Goal: Entertainment & Leisure: Consume media (video, audio)

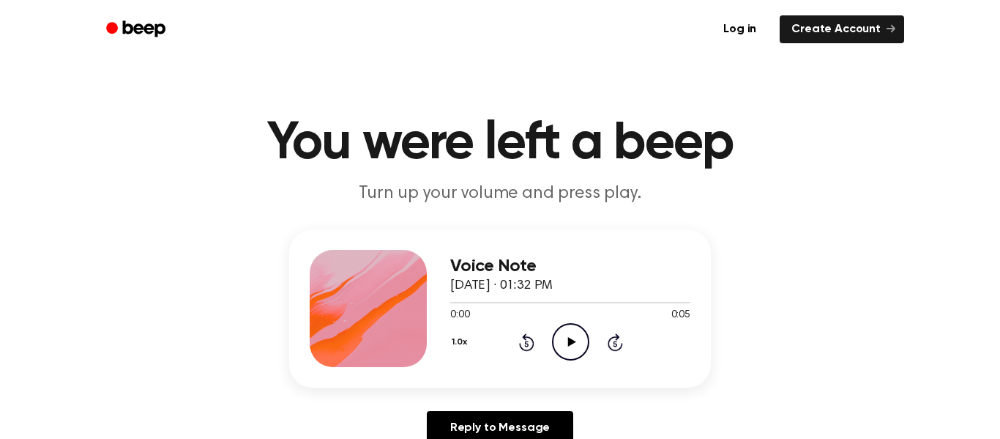
click at [562, 352] on icon "Play Audio" at bounding box center [570, 341] width 37 height 37
click at [578, 329] on icon "Play Audio" at bounding box center [570, 341] width 37 height 37
click at [557, 336] on icon "Play Audio" at bounding box center [570, 341] width 37 height 37
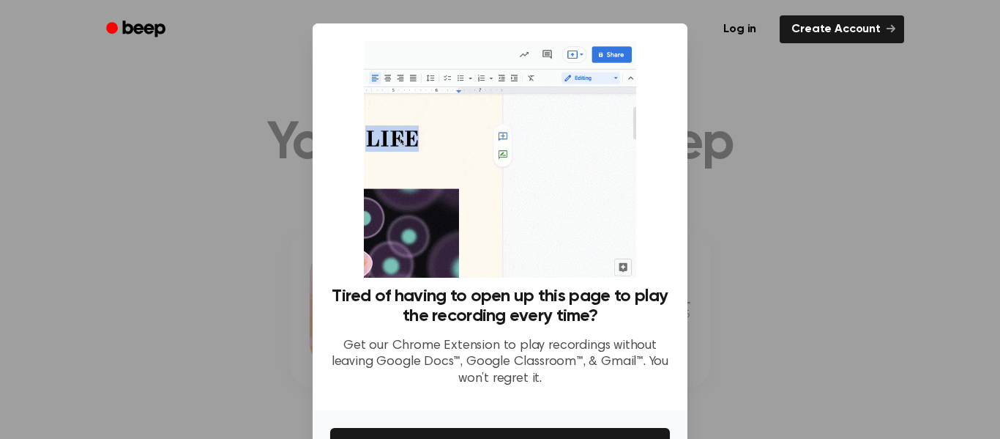
click at [801, 293] on div at bounding box center [500, 219] width 1000 height 439
click at [672, 66] on div "Tired of having to open up this page to play the recording every time? Get our …" at bounding box center [500, 216] width 375 height 387
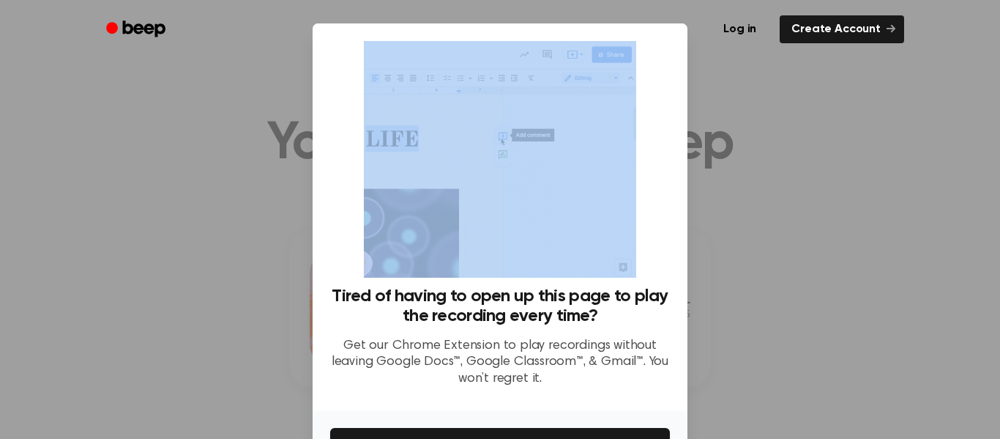
click at [672, 66] on div "Tired of having to open up this page to play the recording every time? Get our …" at bounding box center [500, 216] width 375 height 387
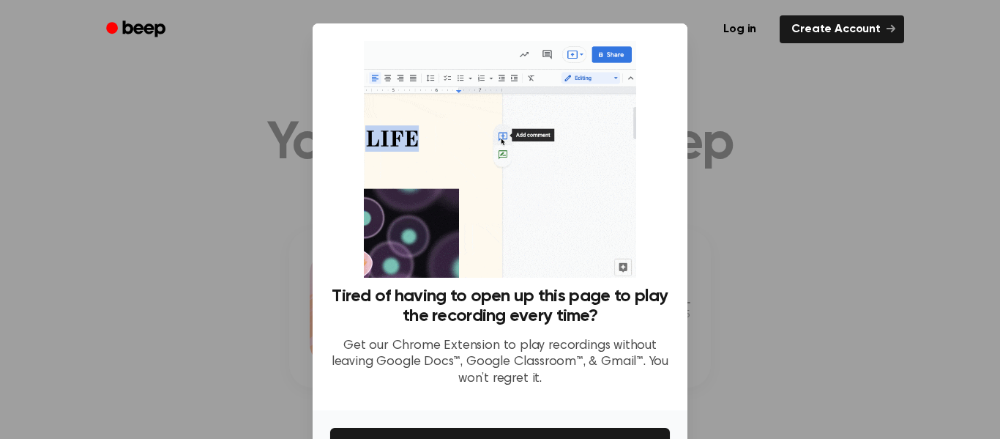
click at [708, 59] on div at bounding box center [500, 219] width 1000 height 439
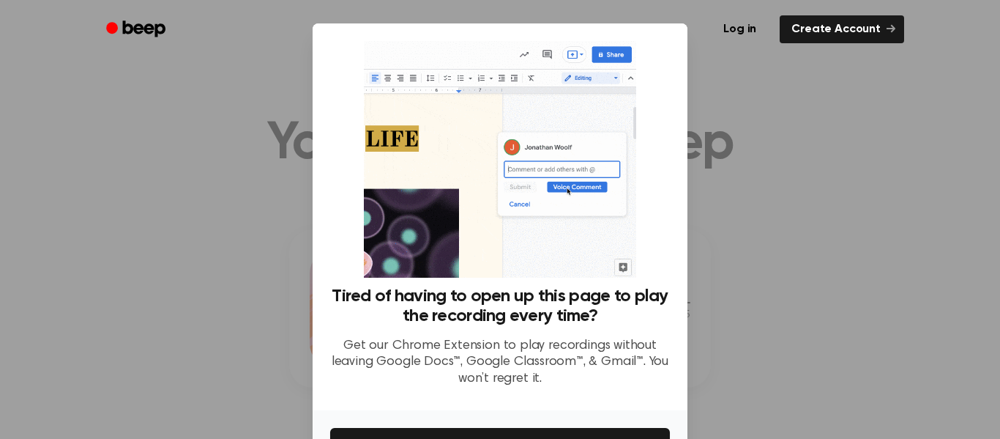
click at [708, 59] on div at bounding box center [500, 219] width 1000 height 439
